Goal: Task Accomplishment & Management: Use online tool/utility

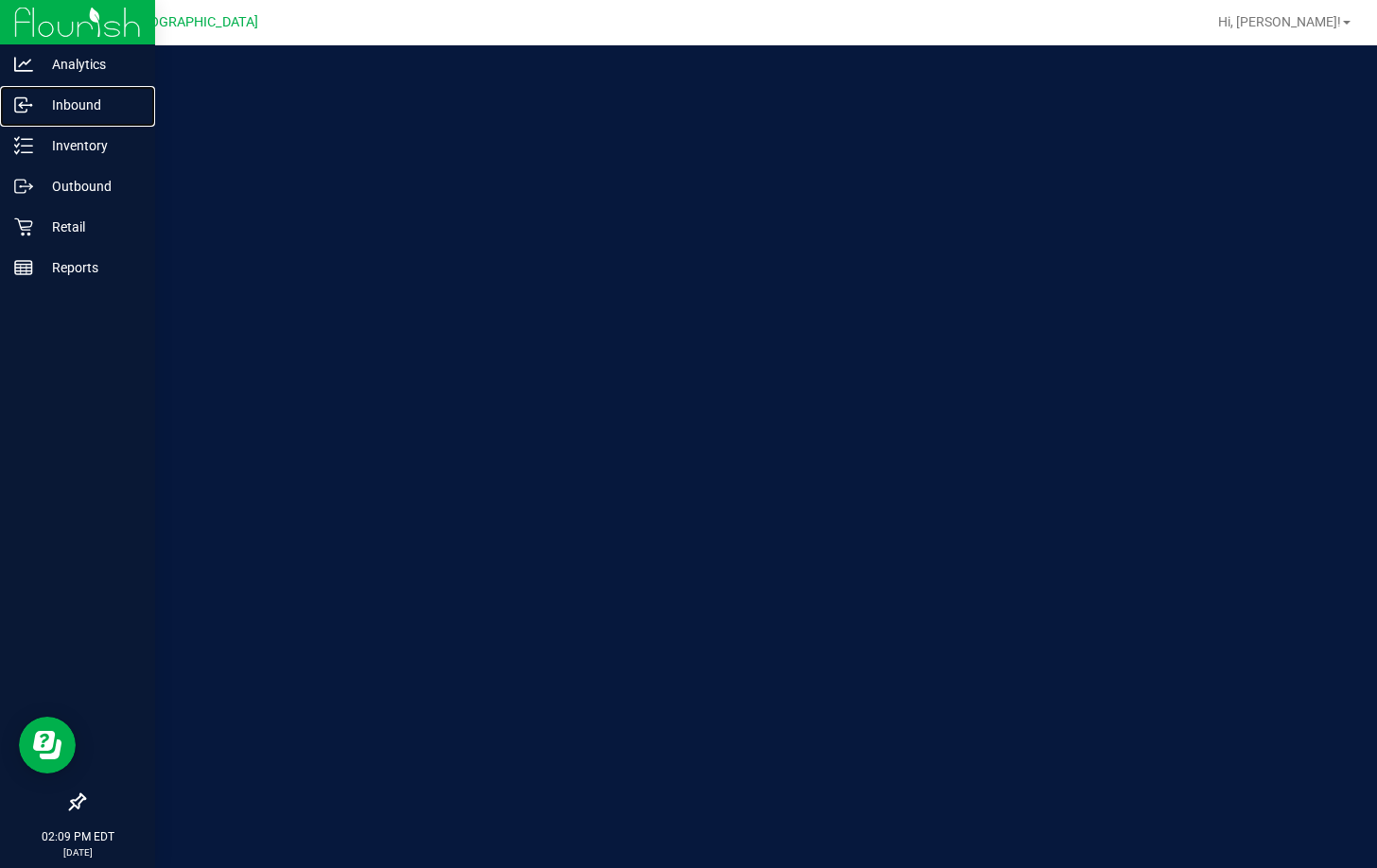
click at [78, 115] on p "Inbound" at bounding box center [89, 105] width 113 height 23
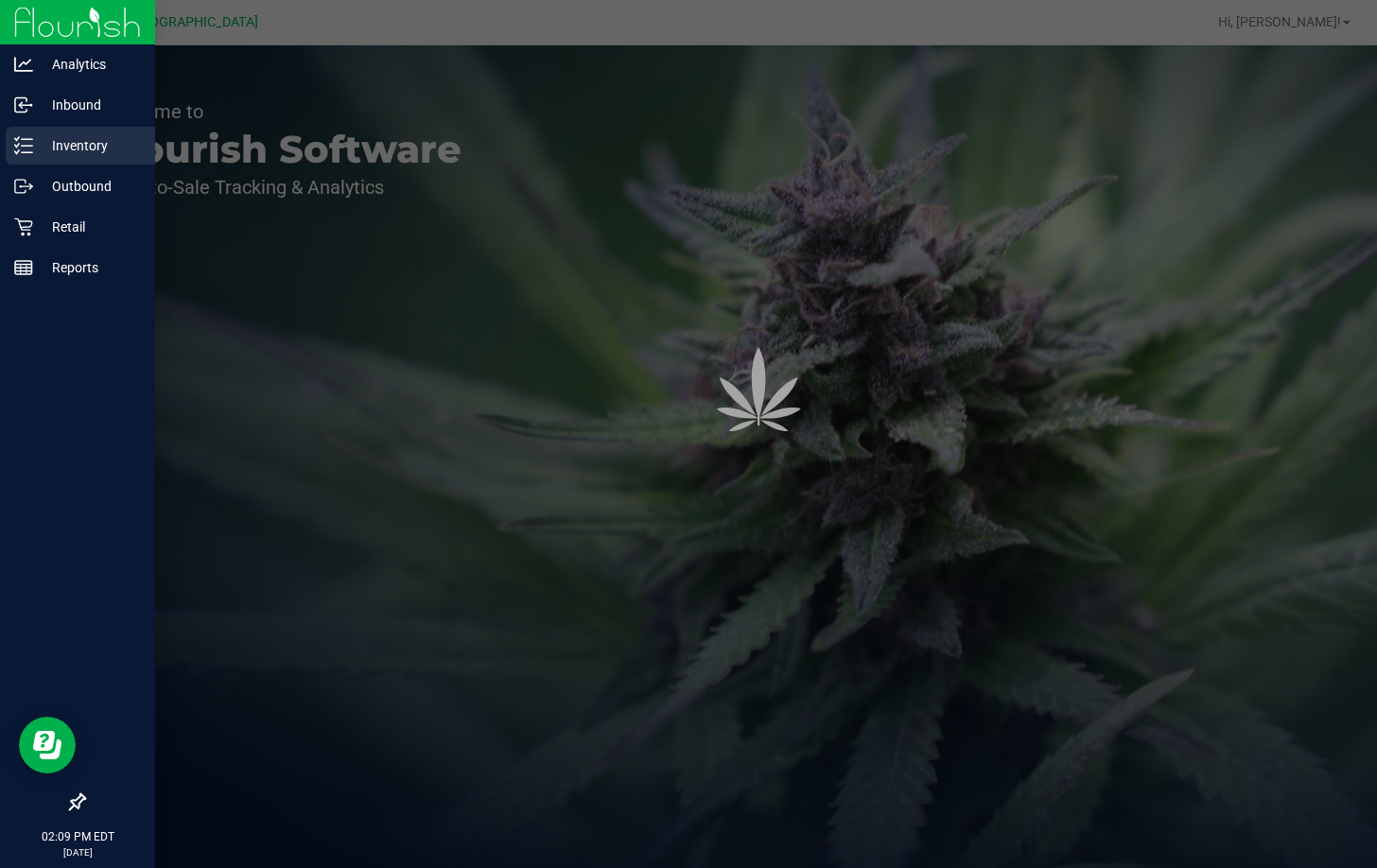
click at [71, 143] on p "Inventory" at bounding box center [89, 145] width 113 height 23
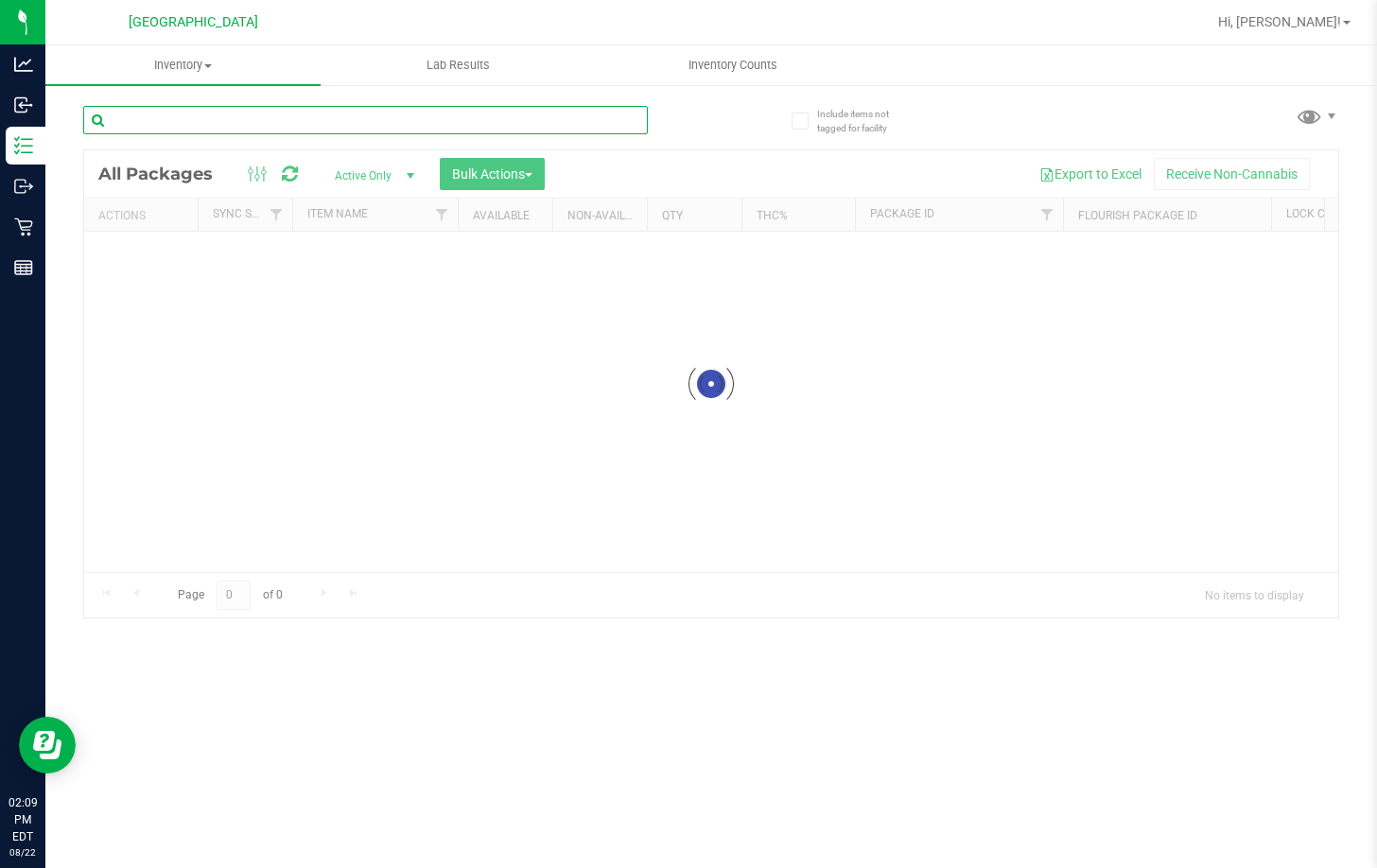
click at [211, 128] on div "Inventory All packages All inventory Waste log Create inventory Lab Results Inv…" at bounding box center [710, 456] width 1331 height 823
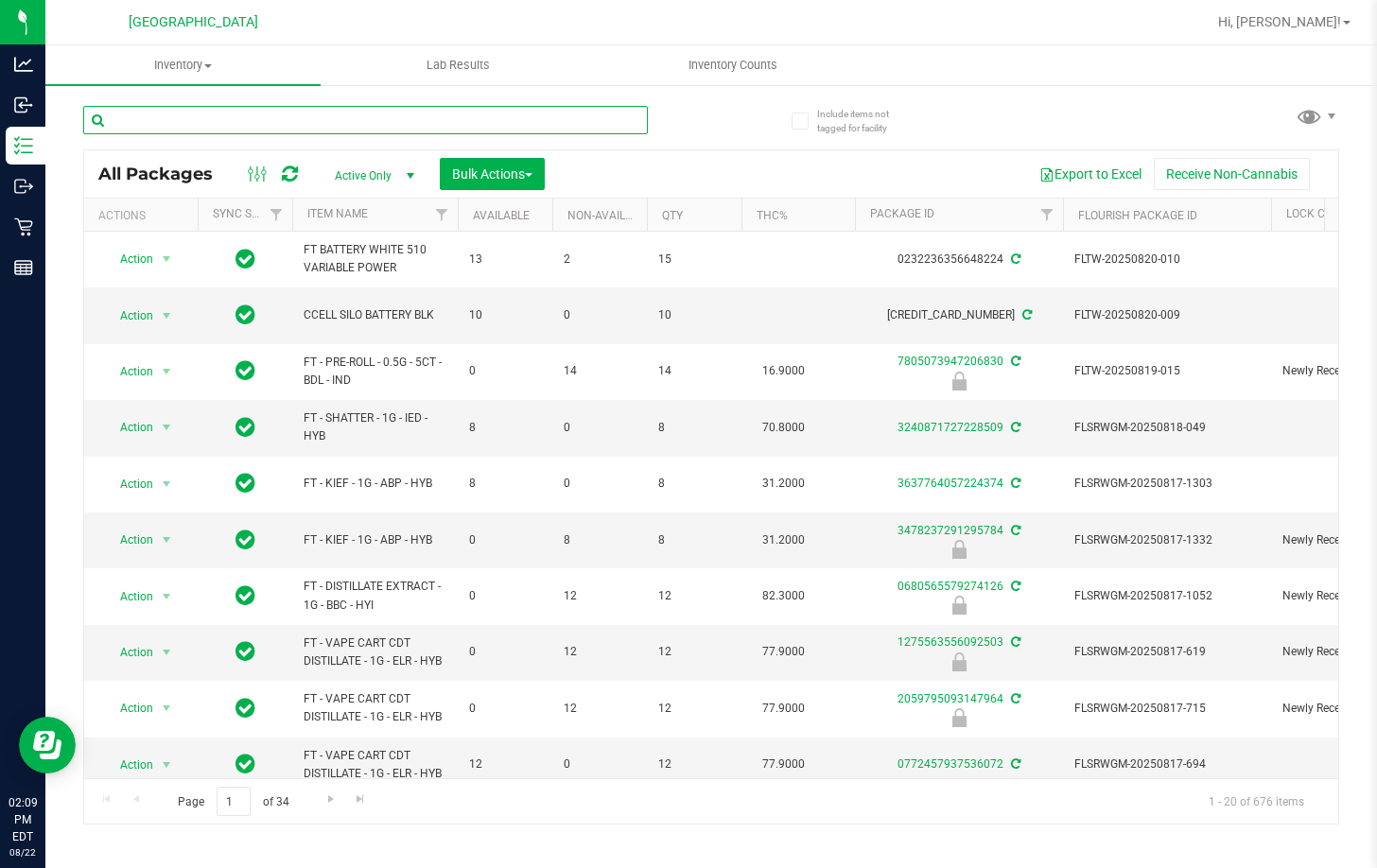
click at [212, 122] on input "text" at bounding box center [365, 120] width 564 height 28
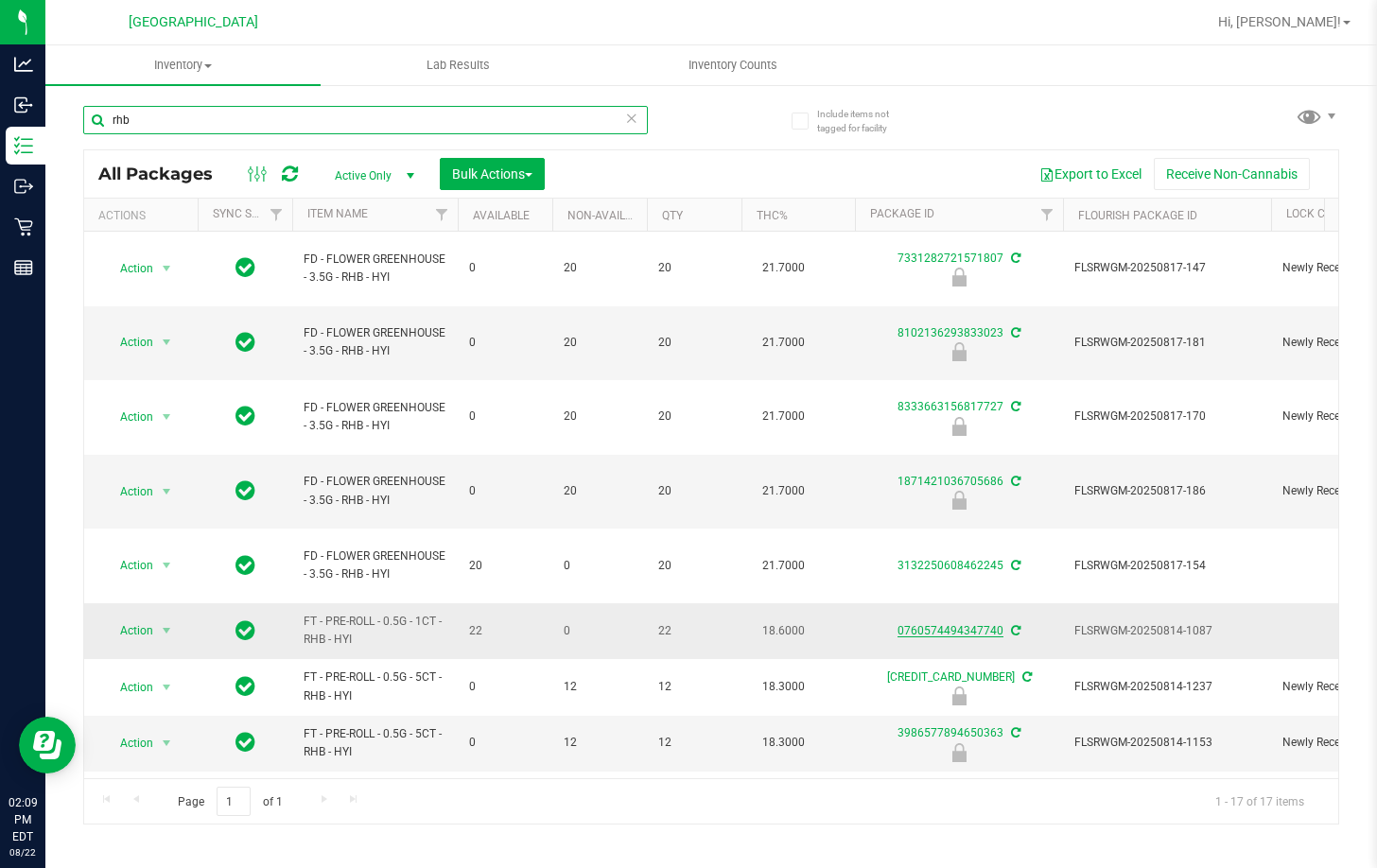
type input "rhb"
click at [940, 624] on link "0760574494347740" at bounding box center [950, 630] width 106 height 13
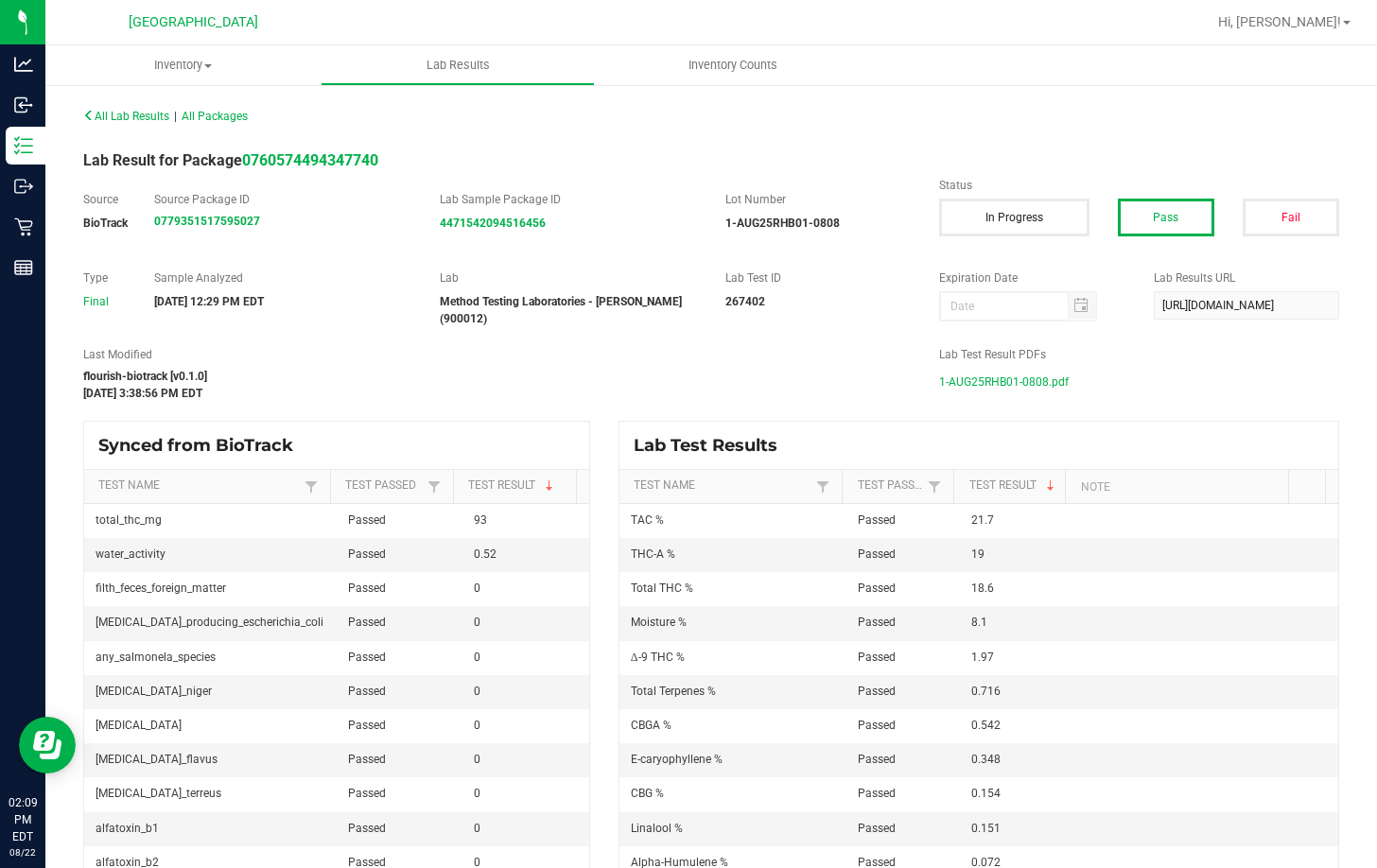
click at [969, 373] on span "1-AUG25RHB01-0808.pdf" at bounding box center [1004, 382] width 130 height 28
